Goal: Transaction & Acquisition: Purchase product/service

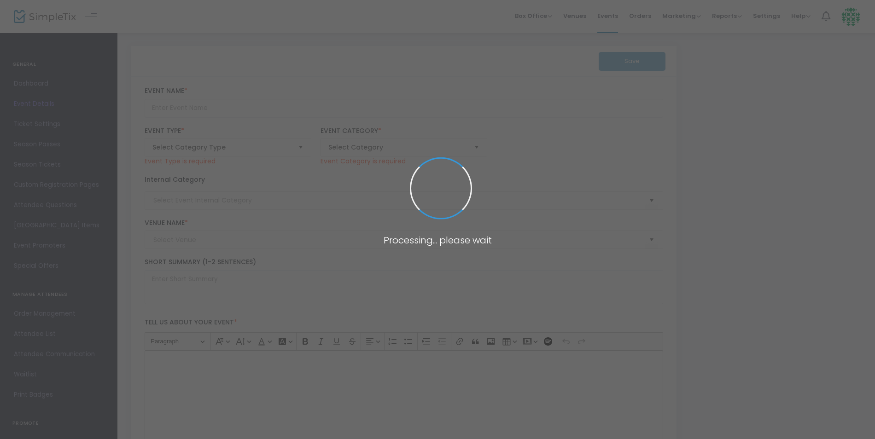
type input "Paramount 80s End of Summer Concert"
type textarea "Celebrate the end of summer with our favorite band PARAMOUNT! Join us for a gre…"
checkbox input "true"
type input "Buy Tickets"
type input "[GEOGRAPHIC_DATA]"
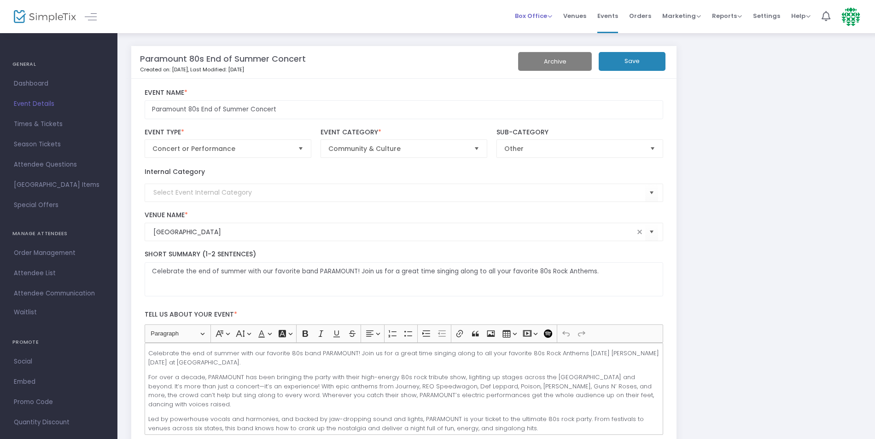
click at [543, 16] on span "Box Office" at bounding box center [533, 16] width 37 height 9
click at [542, 36] on li "Sell Tickets" at bounding box center [548, 31] width 66 height 18
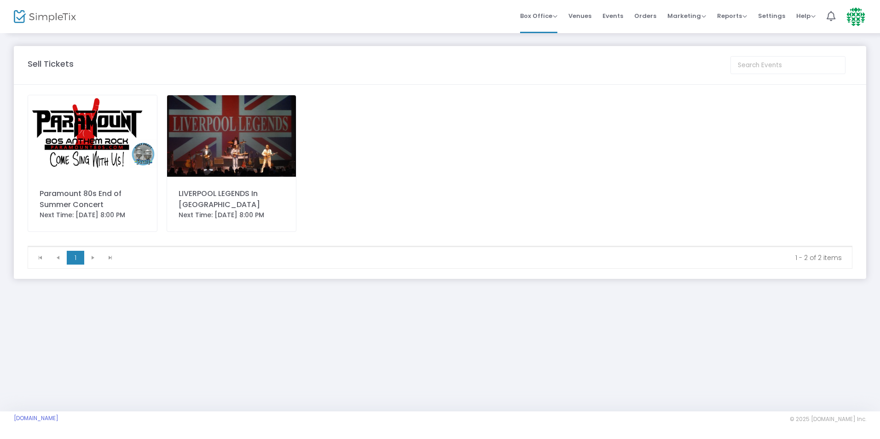
click at [76, 146] on img at bounding box center [92, 135] width 129 height 81
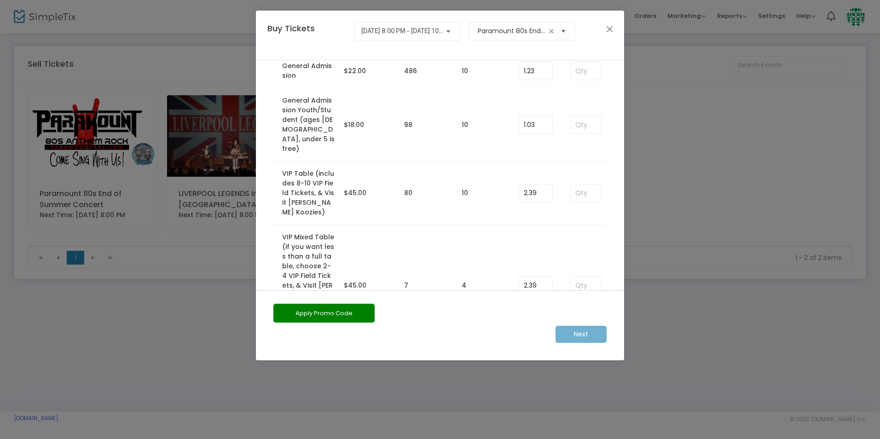
scroll to position [60, 0]
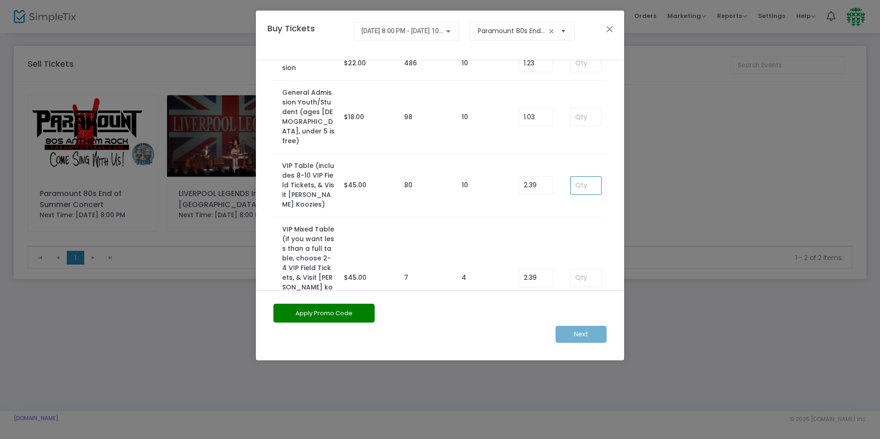
click at [593, 177] on input at bounding box center [586, 185] width 30 height 17
type input "8"
click at [548, 176] on kendo-numerictextbox "2.39" at bounding box center [536, 185] width 34 height 18
click at [541, 177] on input "2.39" at bounding box center [535, 185] width 33 height 17
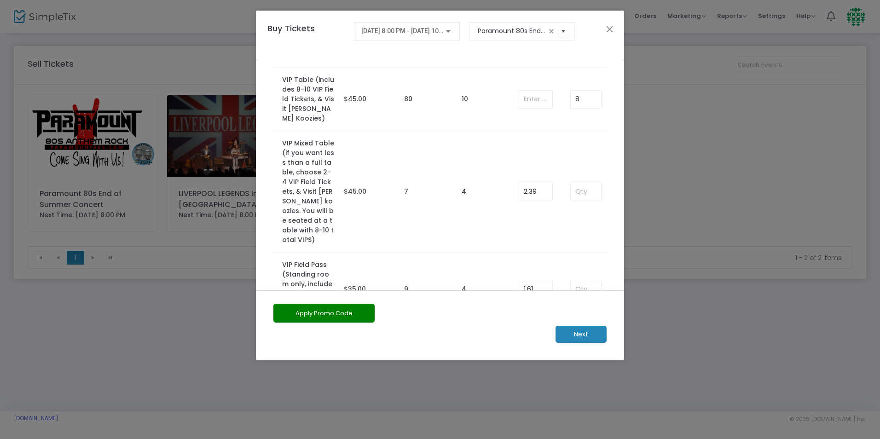
scroll to position [154, 0]
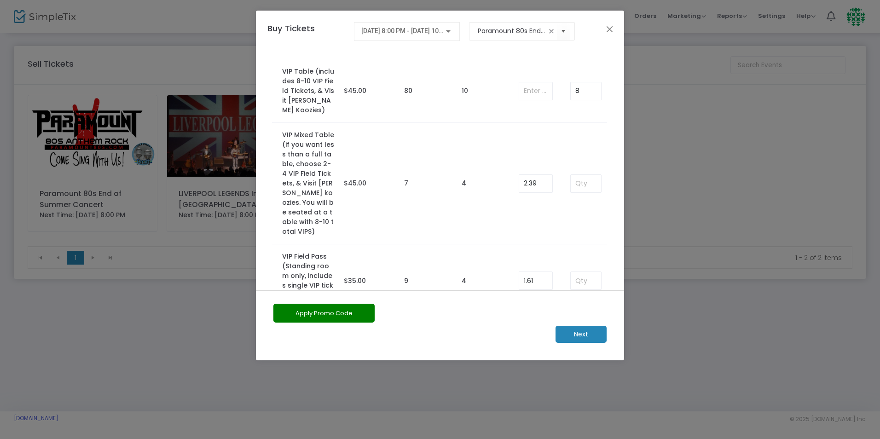
click at [595, 339] on m-button "Next" at bounding box center [581, 334] width 51 height 17
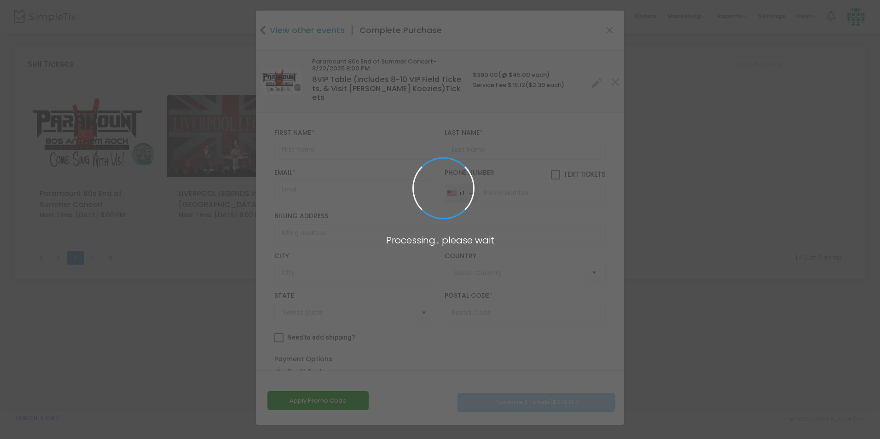
type input "[GEOGRAPHIC_DATA]"
type input "[US_STATE]"
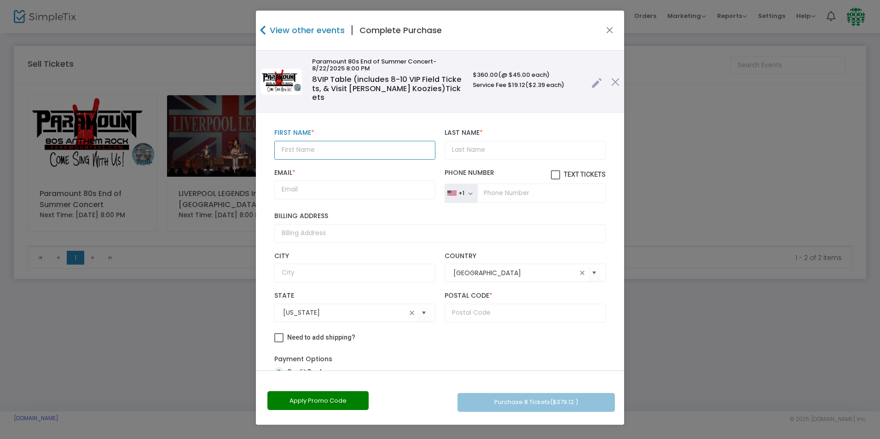
click at [301, 149] on input "text" at bounding box center [354, 150] width 161 height 19
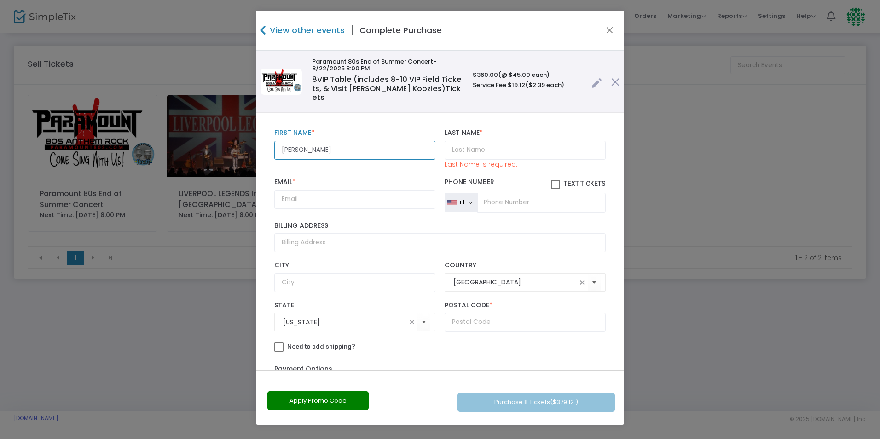
click at [307, 142] on input "[PERSON_NAME]" at bounding box center [354, 150] width 161 height 19
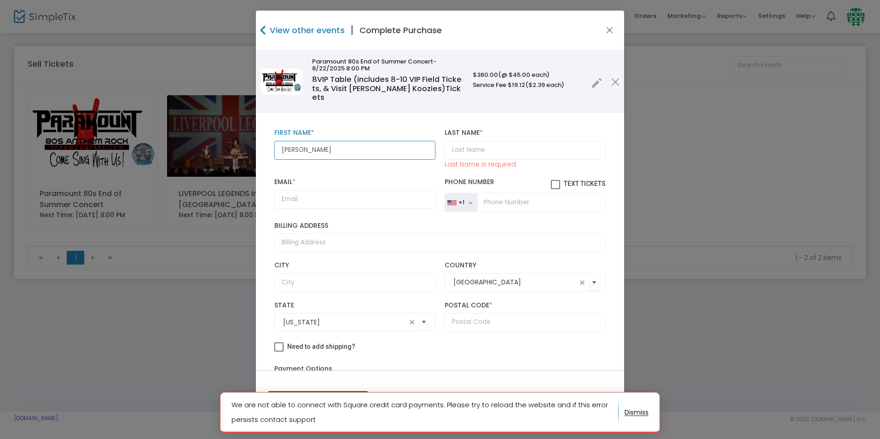
type input "[PERSON_NAME]"
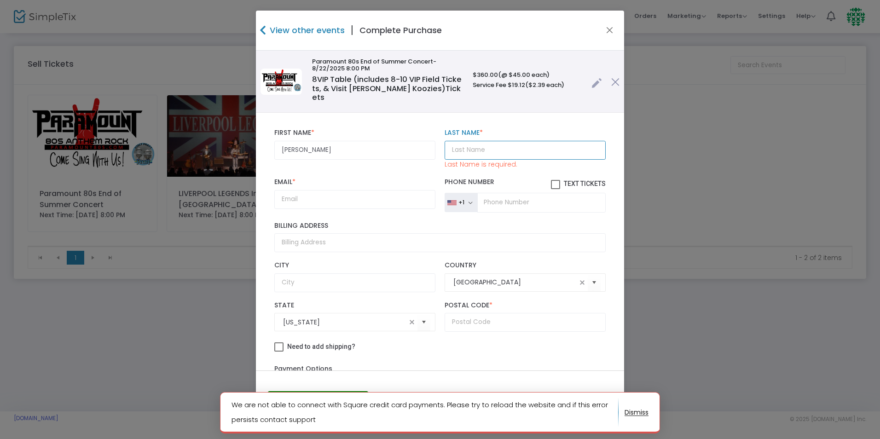
click at [460, 142] on input "Last Name *" at bounding box center [525, 150] width 161 height 19
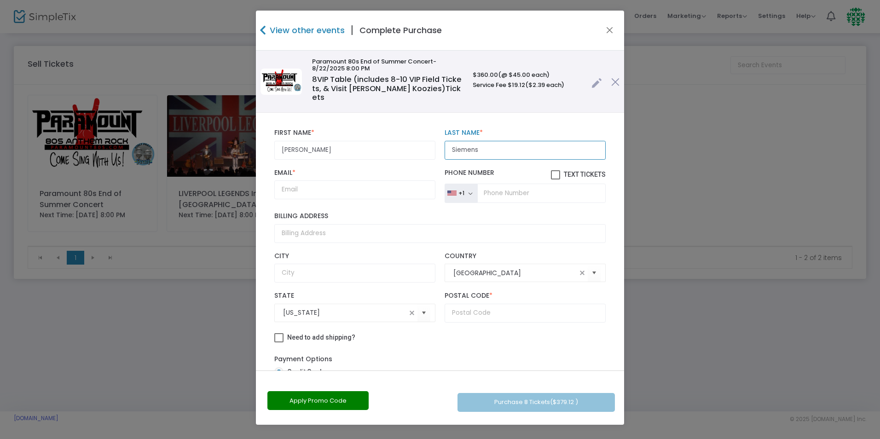
type input "Siemens"
click at [362, 181] on input "Email *" at bounding box center [354, 189] width 161 height 19
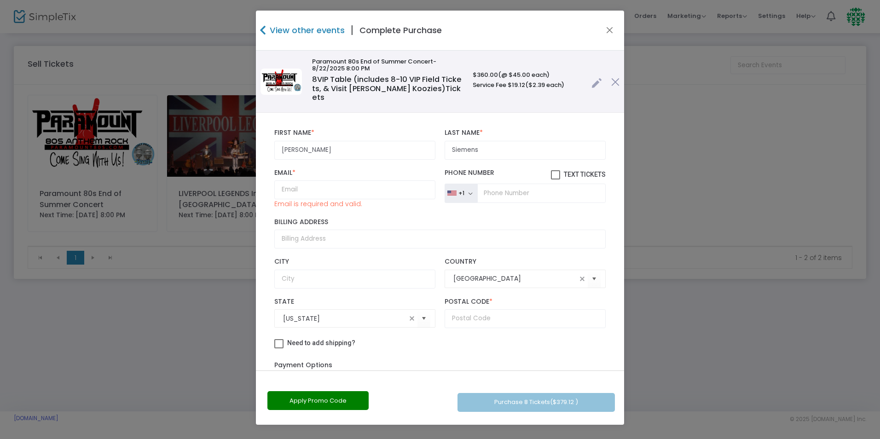
drag, startPoint x: 744, startPoint y: 210, endPoint x: 738, endPoint y: 205, distance: 8.5
click at [744, 210] on ngb-modal-window "View other events | Complete Purchase Paramount 80s End of Summer Concert -8/22…" at bounding box center [440, 219] width 880 height 439
click at [356, 184] on input "Email *" at bounding box center [354, 189] width 161 height 19
paste input "[EMAIL_ADDRESS][DOMAIN_NAME]"
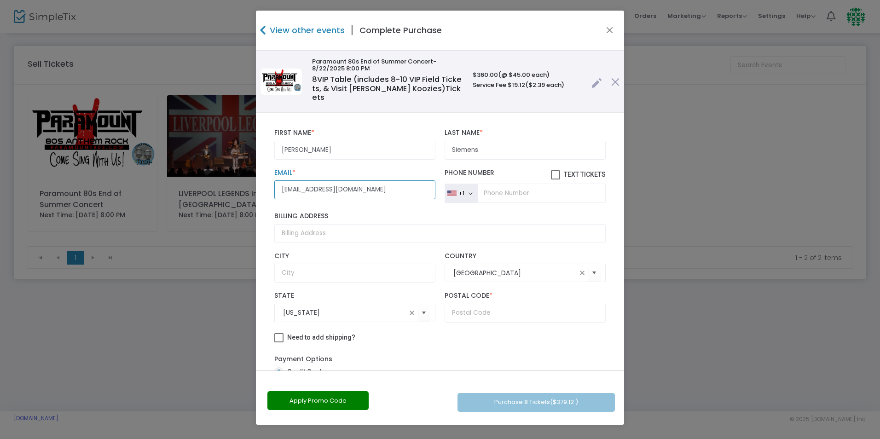
type input "[EMAIL_ADDRESS][DOMAIN_NAME]"
drag, startPoint x: 493, startPoint y: 307, endPoint x: 500, endPoint y: 304, distance: 7.3
click at [493, 307] on input "text" at bounding box center [525, 313] width 161 height 19
type input "67124"
click at [407, 353] on div "Payment Options Credit Card Free (Complimentary)" at bounding box center [440, 373] width 332 height 47
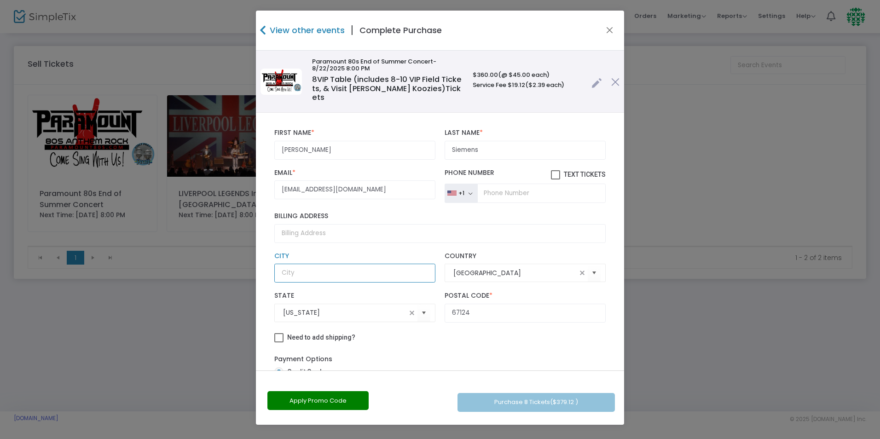
click at [361, 269] on input "text" at bounding box center [354, 273] width 161 height 19
type input "[PERSON_NAME]"
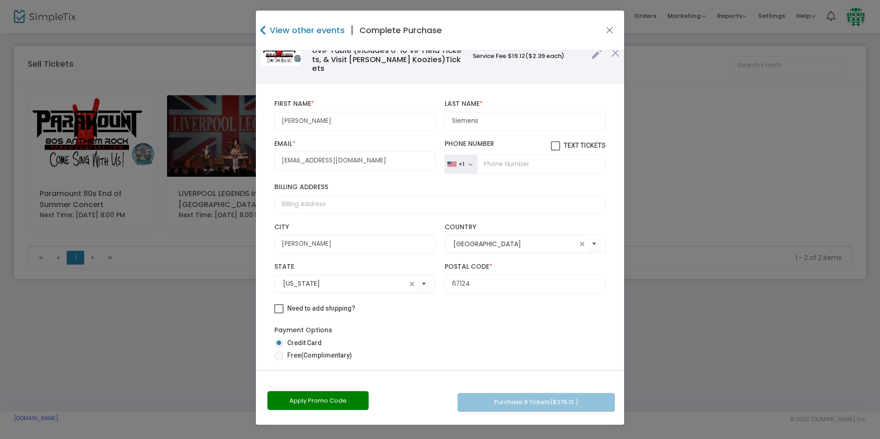
click at [330, 352] on span "(Complimentary)" at bounding box center [326, 355] width 51 height 7
click at [279, 361] on input "Free (Complimentary)" at bounding box center [279, 361] width 0 height 0
radio input "true"
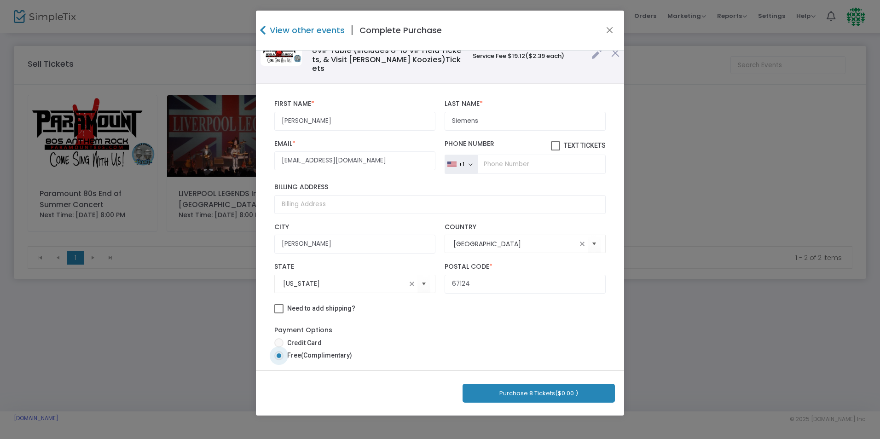
click at [556, 395] on span "($0.00 )" at bounding box center [566, 393] width 23 height 9
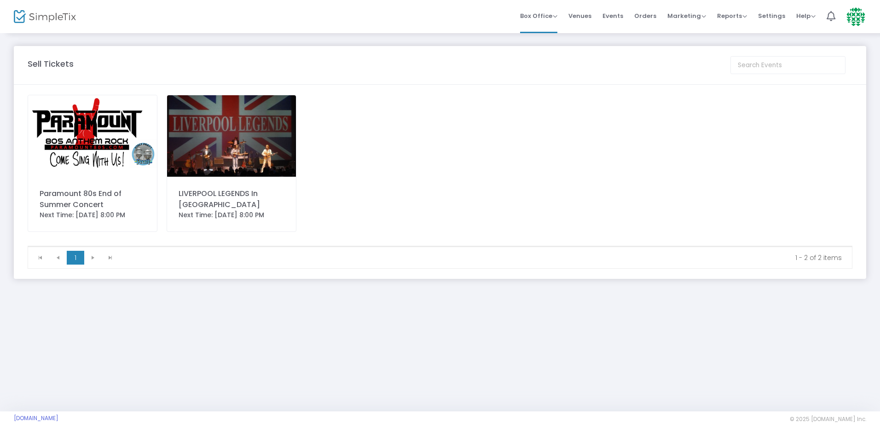
click at [118, 131] on img at bounding box center [92, 135] width 129 height 81
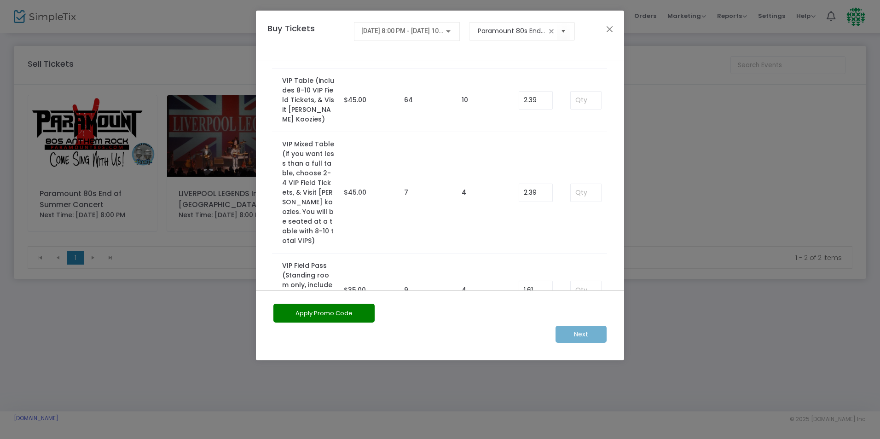
scroll to position [146, 0]
click at [576, 183] on input at bounding box center [586, 191] width 30 height 17
type input "2"
type input "0.00"
click at [597, 331] on m-button "Next" at bounding box center [581, 334] width 51 height 17
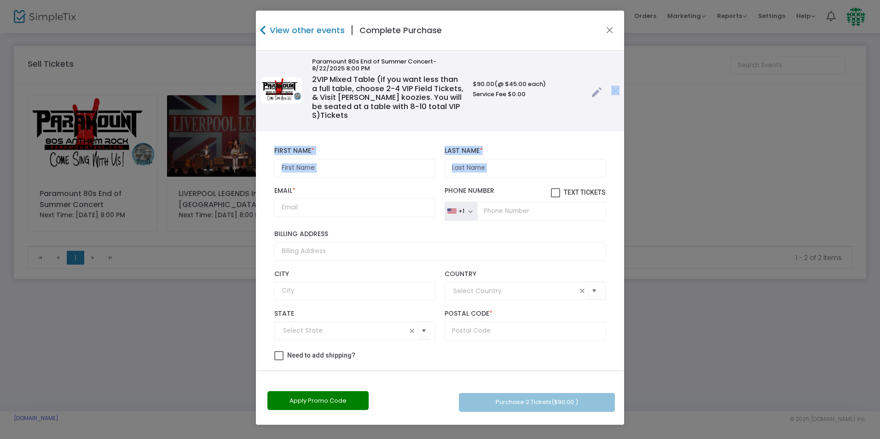
drag, startPoint x: 624, startPoint y: 121, endPoint x: 625, endPoint y: 163, distance: 42.4
click at [625, 163] on ngb-modal-window "View other events | Complete Purchase Paramount 80s End of Summer Concert -8/22…" at bounding box center [440, 219] width 880 height 439
click at [362, 159] on input "text" at bounding box center [354, 168] width 161 height 19
type input "Ge"
